Goal: Find specific page/section

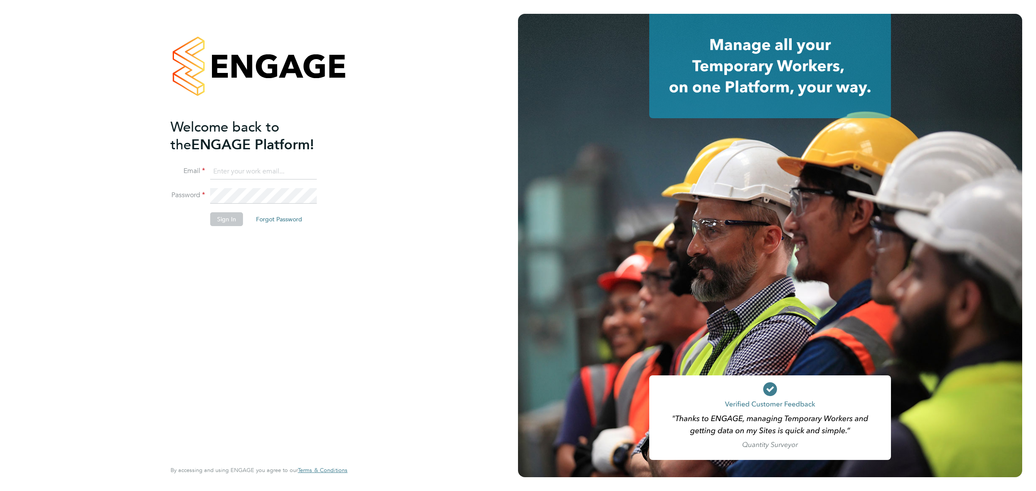
type input "bperkin@psrsolutions.co.uk"
click at [223, 221] on button "Sign In" at bounding box center [226, 219] width 33 height 14
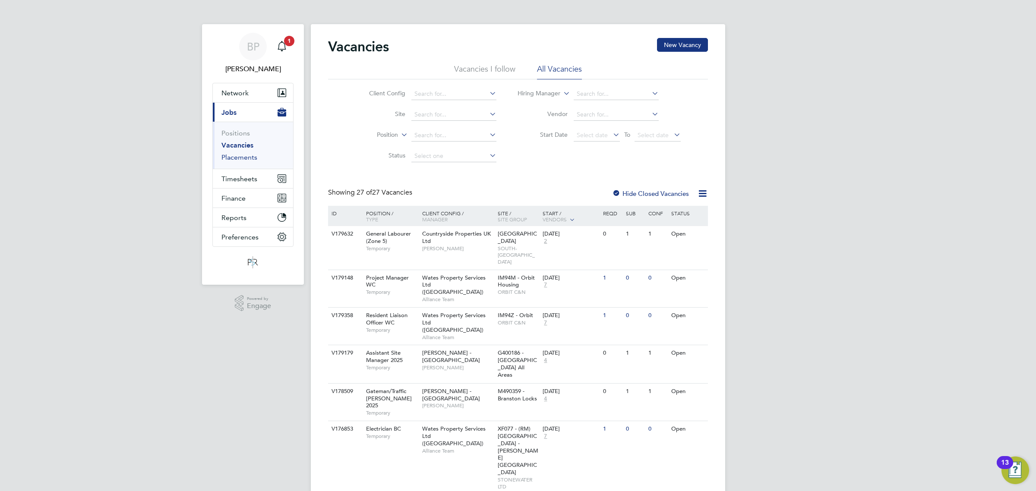
click at [239, 155] on link "Placements" at bounding box center [239, 157] width 36 height 8
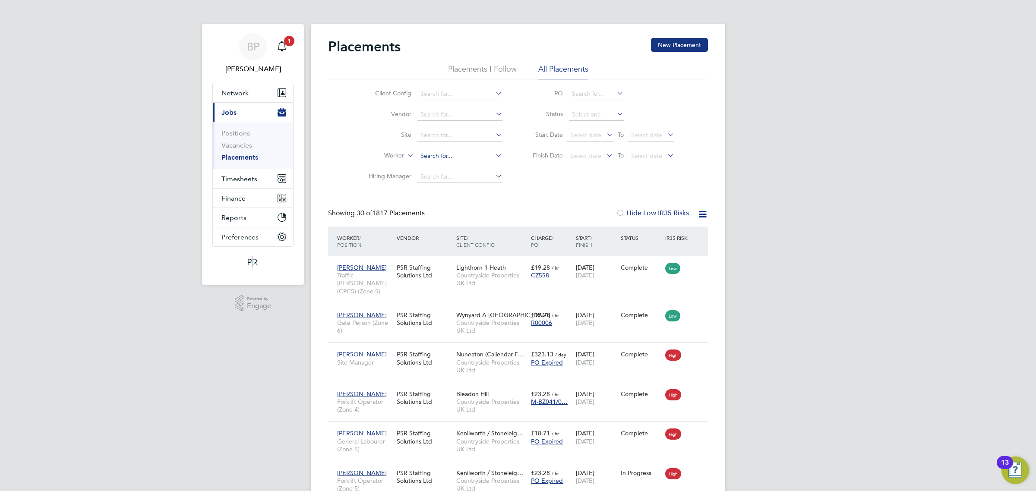
click at [423, 159] on input at bounding box center [459, 156] width 85 height 12
click at [451, 172] on li "[PERSON_NAME]" at bounding box center [460, 168] width 86 height 12
type input "[PERSON_NAME]"
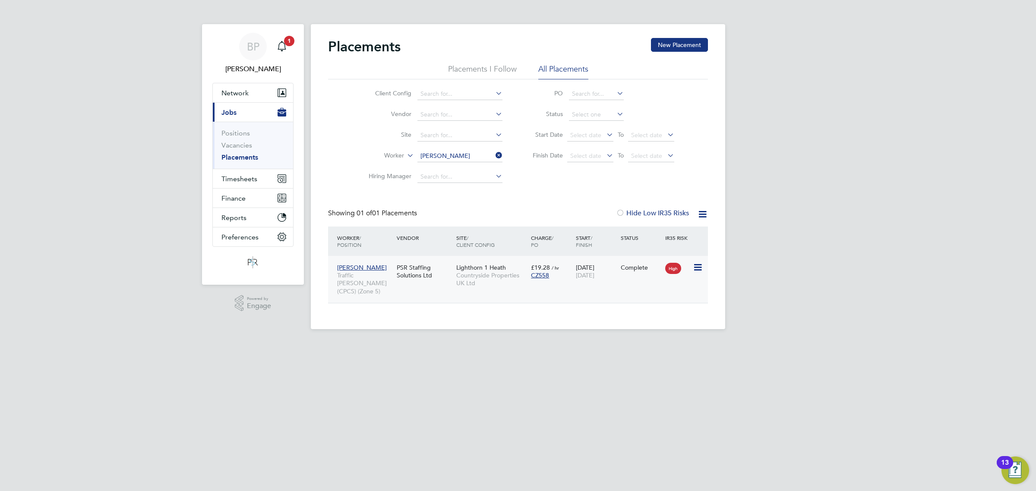
click at [369, 266] on span "[PERSON_NAME]" at bounding box center [362, 268] width 50 height 8
